Goal: Transaction & Acquisition: Subscribe to service/newsletter

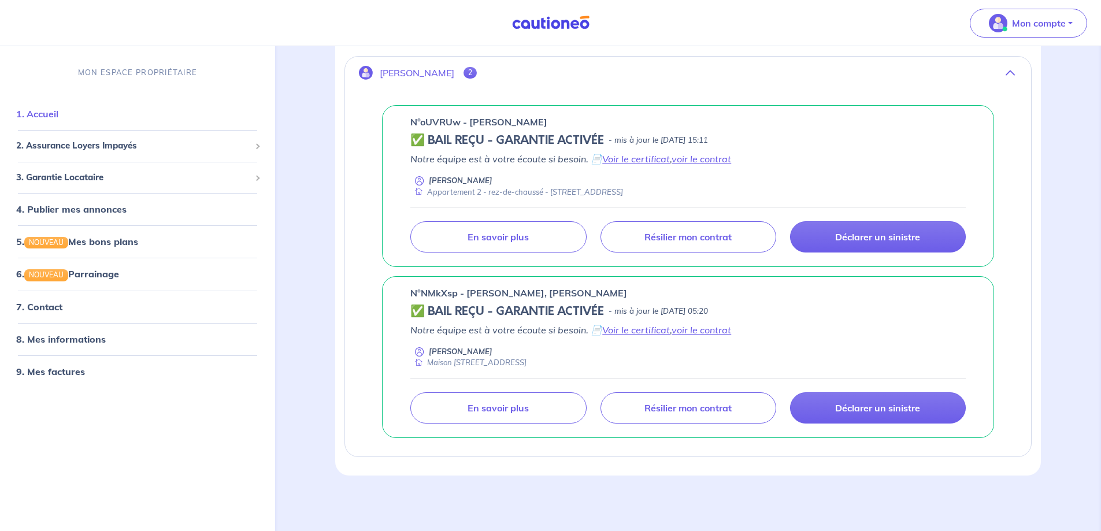
click at [58, 120] on link "1. Accueil" at bounding box center [37, 114] width 42 height 12
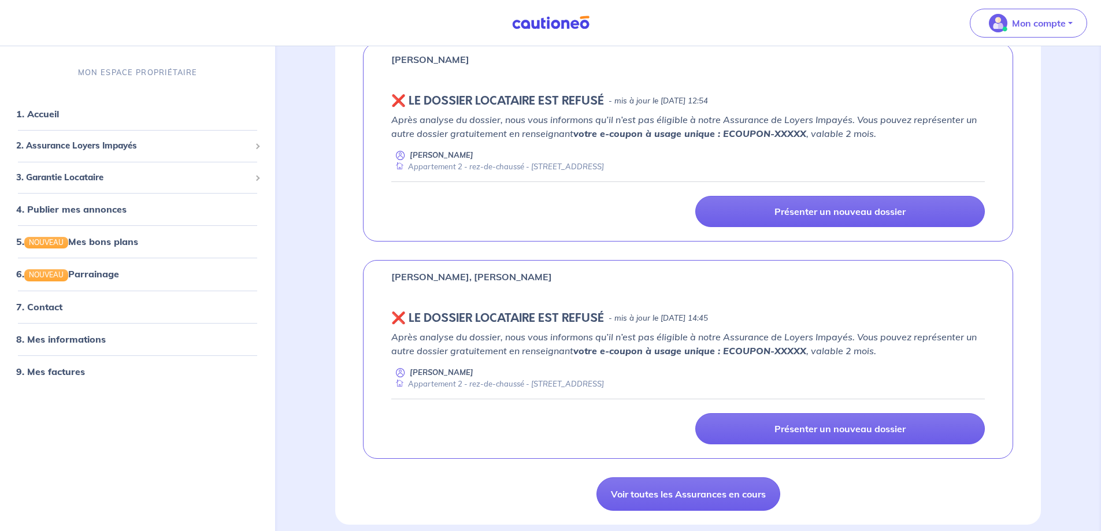
scroll to position [578, 0]
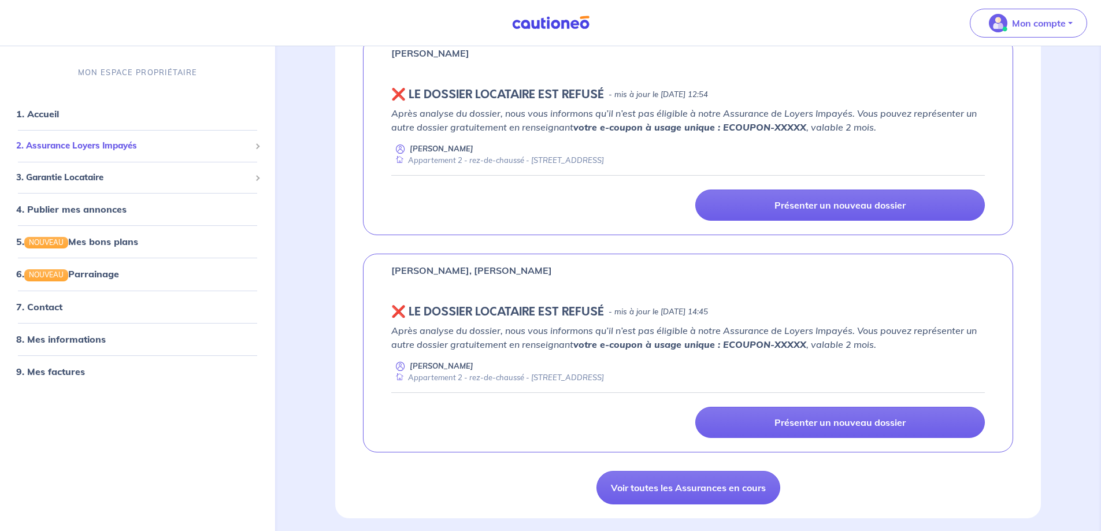
click at [65, 147] on span "2. Assurance Loyers Impayés" at bounding box center [133, 145] width 234 height 13
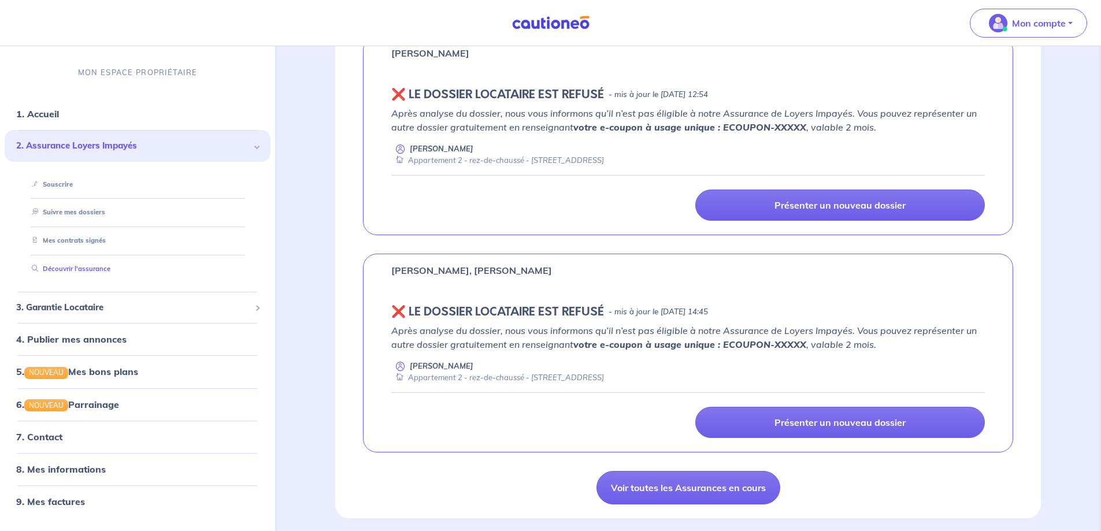
click at [62, 265] on link "Découvrir l'assurance" at bounding box center [68, 269] width 83 height 8
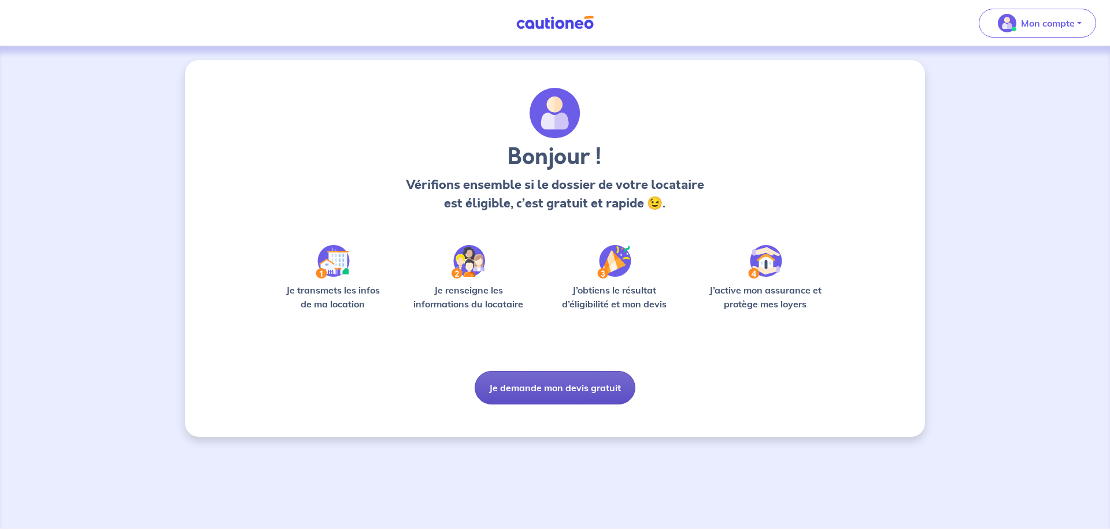
click at [560, 403] on button "Je demande mon devis gratuit" at bounding box center [554, 388] width 161 height 34
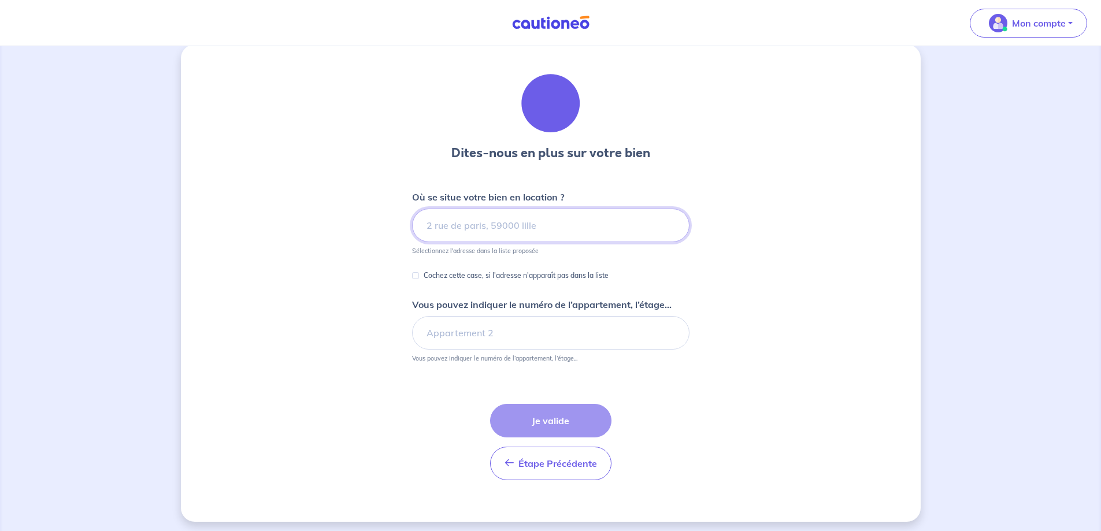
scroll to position [20, 0]
